Goal: Information Seeking & Learning: Compare options

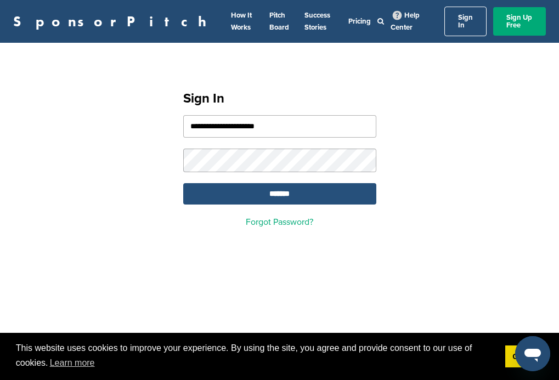
type input "**********"
click at [279, 188] on input "*******" at bounding box center [279, 193] width 193 height 21
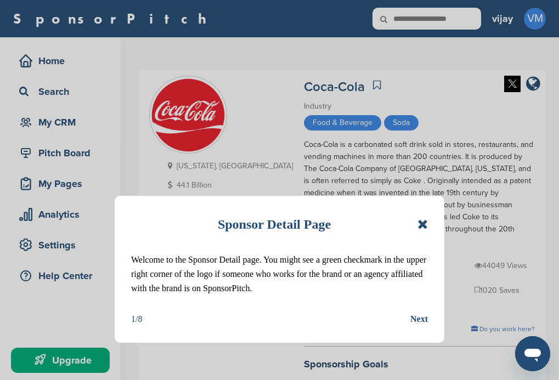
click at [426, 225] on icon at bounding box center [423, 224] width 10 height 13
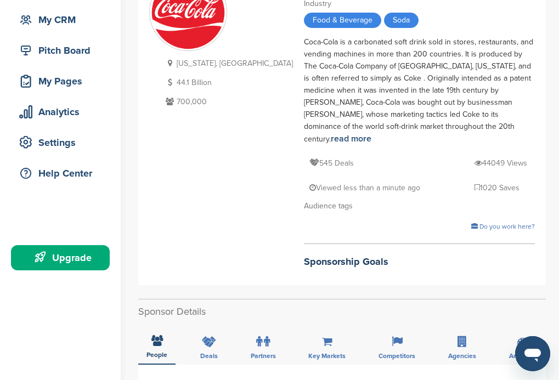
scroll to position [110, 0]
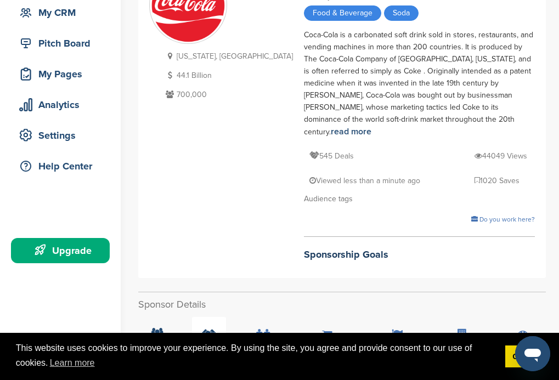
click at [206, 329] on icon at bounding box center [209, 334] width 14 height 11
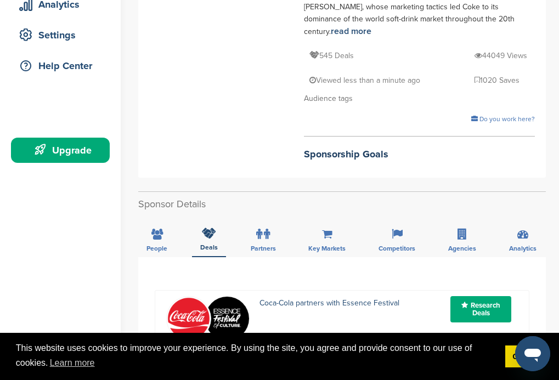
scroll to position [220, 0]
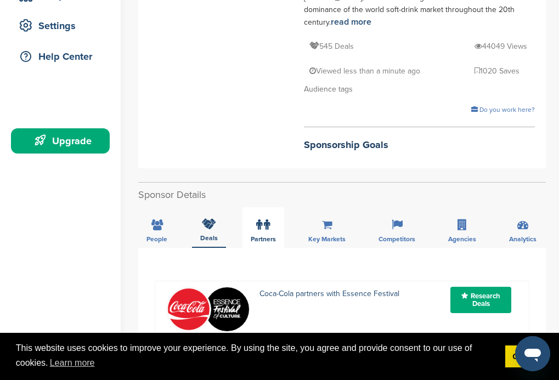
click at [156, 236] on span "People" at bounding box center [157, 239] width 21 height 7
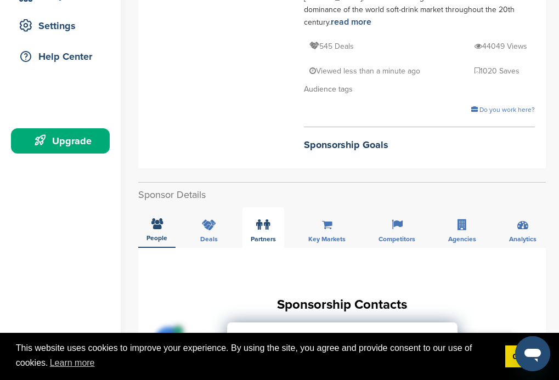
click at [267, 220] on icon at bounding box center [267, 225] width 6 height 11
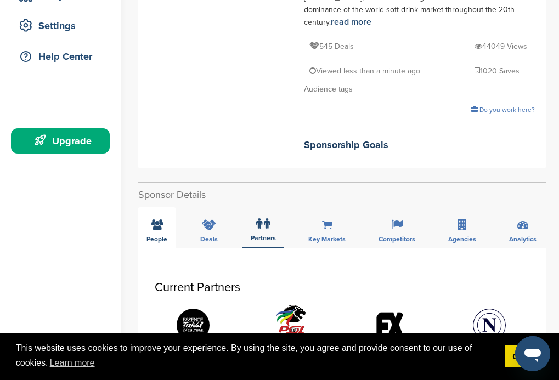
click at [156, 236] on span "People" at bounding box center [157, 239] width 21 height 7
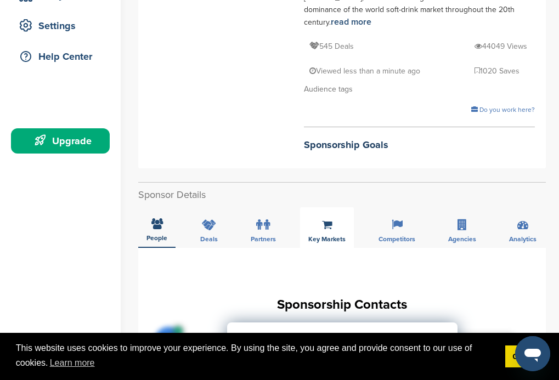
click at [331, 220] on icon at bounding box center [327, 225] width 10 height 11
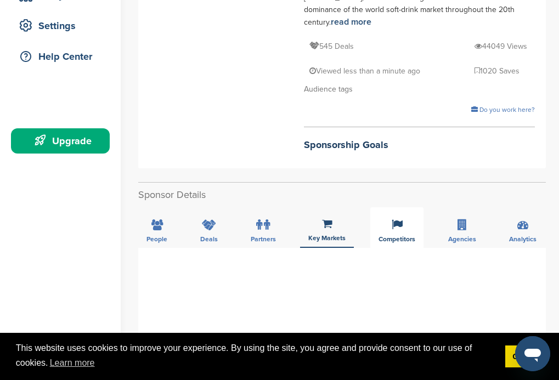
click at [396, 236] on span "Competitors" at bounding box center [397, 239] width 37 height 7
click at [156, 236] on span "People" at bounding box center [157, 239] width 21 height 7
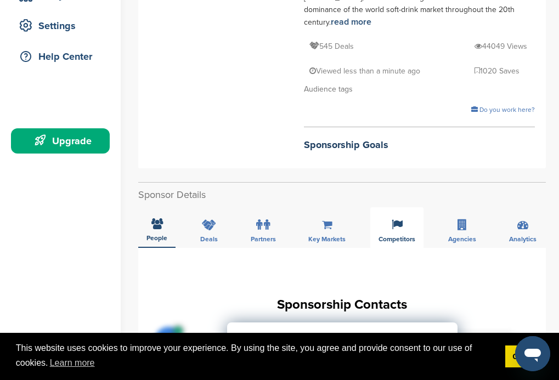
click at [400, 207] on div "Competitors" at bounding box center [397, 227] width 53 height 41
click at [156, 236] on span "People" at bounding box center [157, 239] width 21 height 7
click at [456, 236] on span "Agencies" at bounding box center [462, 239] width 28 height 7
click at [156, 236] on span "People" at bounding box center [157, 239] width 21 height 7
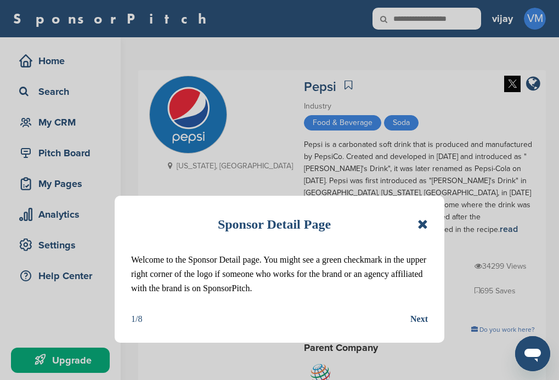
click at [423, 223] on icon at bounding box center [423, 224] width 10 height 13
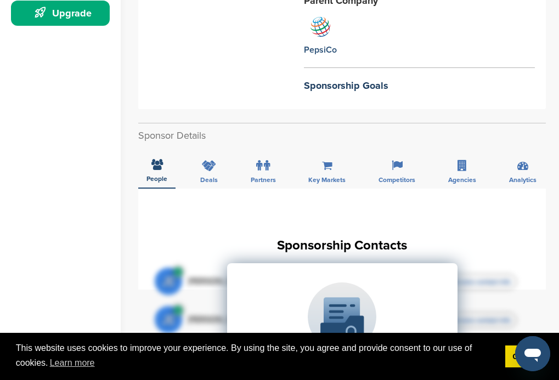
scroll to position [384, 0]
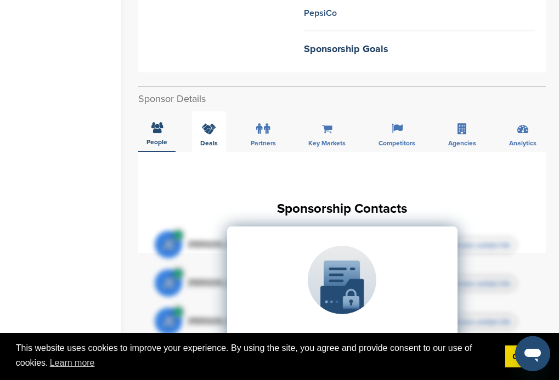
click at [210, 111] on div "Deals" at bounding box center [209, 131] width 34 height 41
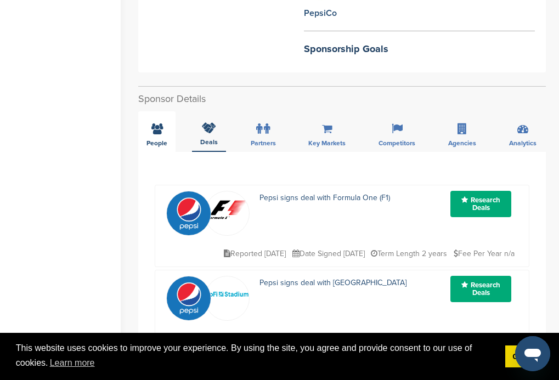
click at [156, 140] on span "People" at bounding box center [157, 143] width 21 height 7
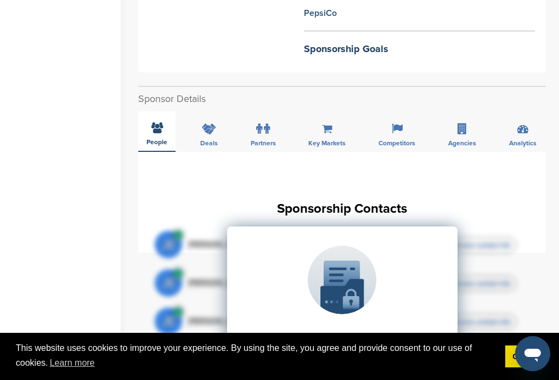
click at [156, 139] on span "People" at bounding box center [157, 142] width 21 height 7
click at [206, 111] on div "Deals" at bounding box center [209, 131] width 34 height 41
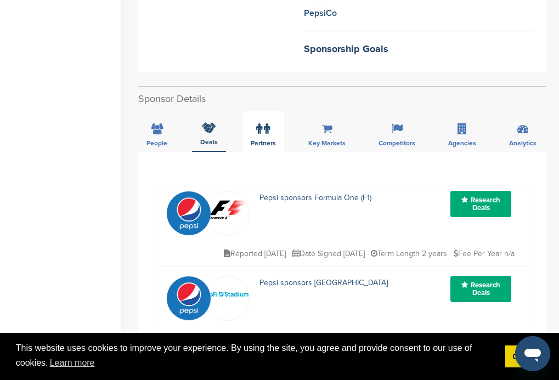
click at [270, 140] on span "Partners" at bounding box center [263, 143] width 25 height 7
click at [156, 140] on span "People" at bounding box center [157, 143] width 21 height 7
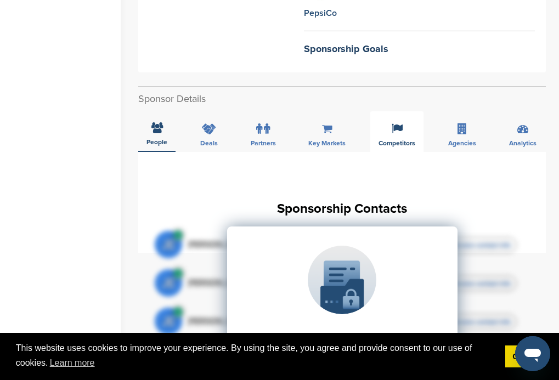
click at [402, 111] on div "Competitors" at bounding box center [397, 131] width 53 height 41
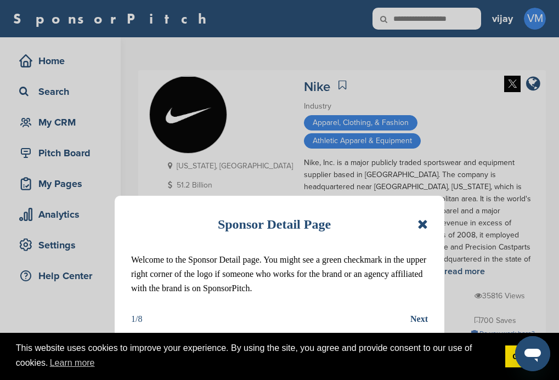
click at [420, 224] on icon at bounding box center [423, 224] width 10 height 13
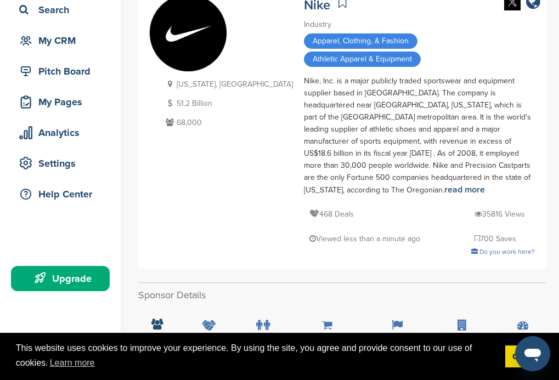
scroll to position [220, 0]
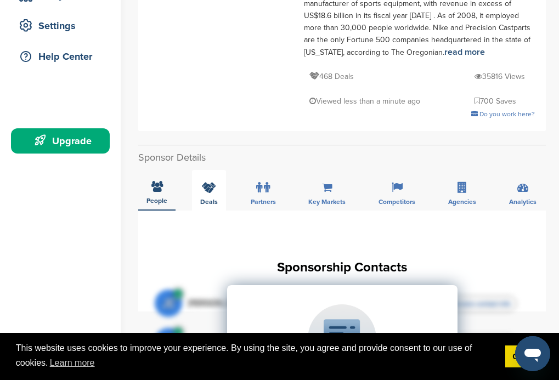
click at [206, 170] on div "Deals" at bounding box center [209, 190] width 34 height 41
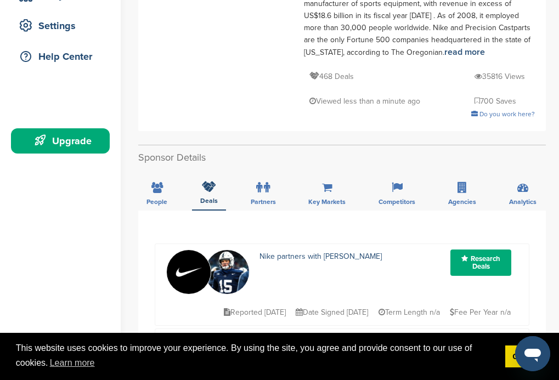
click at [156, 199] on span "People" at bounding box center [157, 202] width 21 height 7
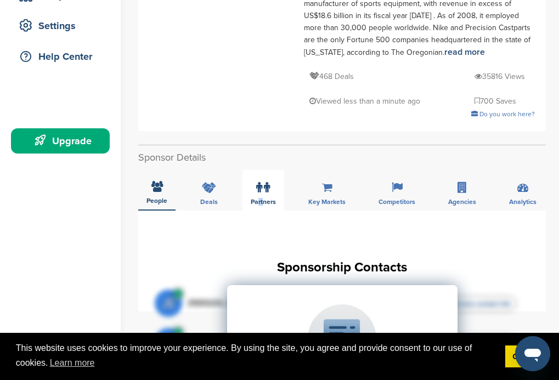
click at [263, 170] on div "Partners" at bounding box center [264, 190] width 42 height 41
click at [156, 199] on span "People" at bounding box center [157, 202] width 21 height 7
click at [156, 198] on span "People" at bounding box center [157, 201] width 21 height 7
click at [318, 170] on div "Key Markets" at bounding box center [327, 190] width 54 height 41
click at [156, 199] on span "People" at bounding box center [157, 202] width 21 height 7
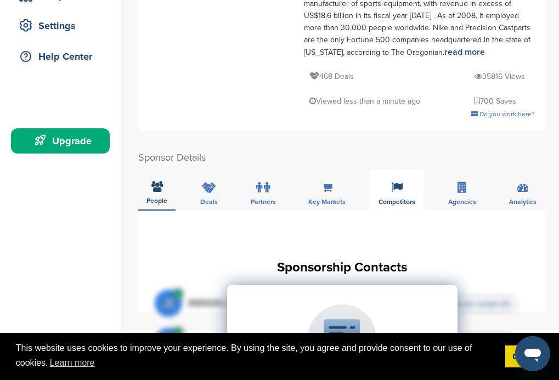
click at [396, 199] on span "Competitors" at bounding box center [397, 202] width 37 height 7
click at [156, 199] on span "People" at bounding box center [157, 202] width 21 height 7
click at [453, 199] on span "Agencies" at bounding box center [462, 202] width 28 height 7
